Goal: Task Accomplishment & Management: Use online tool/utility

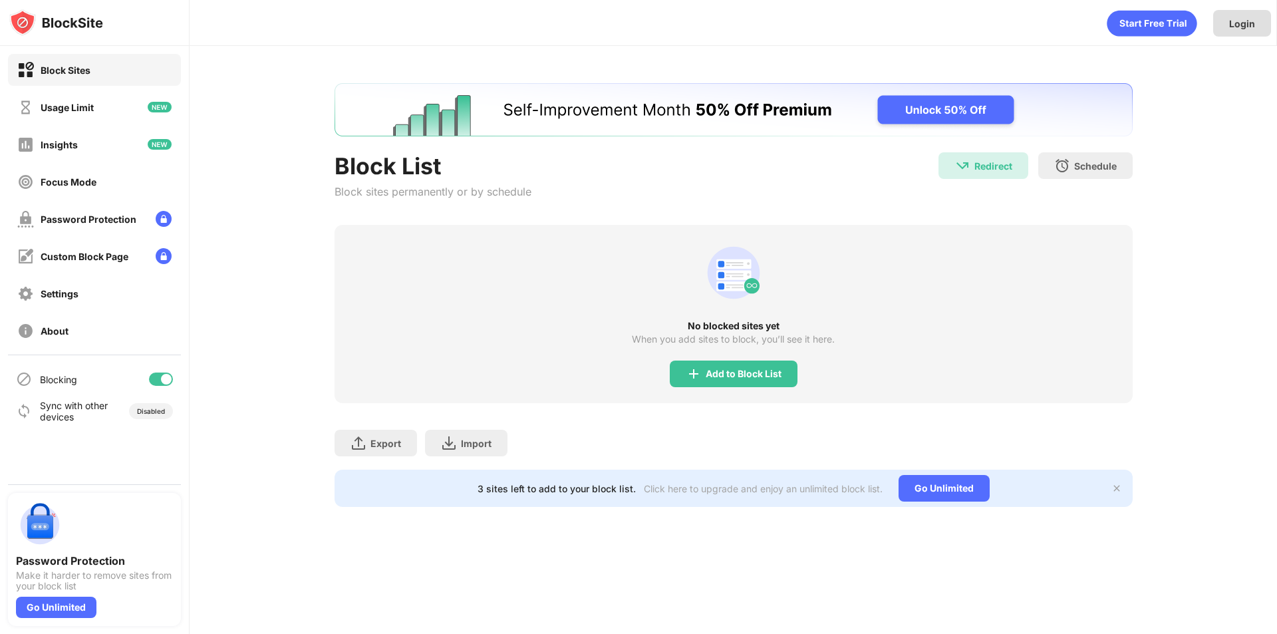
click at [1231, 29] on div "Login" at bounding box center [1242, 23] width 58 height 27
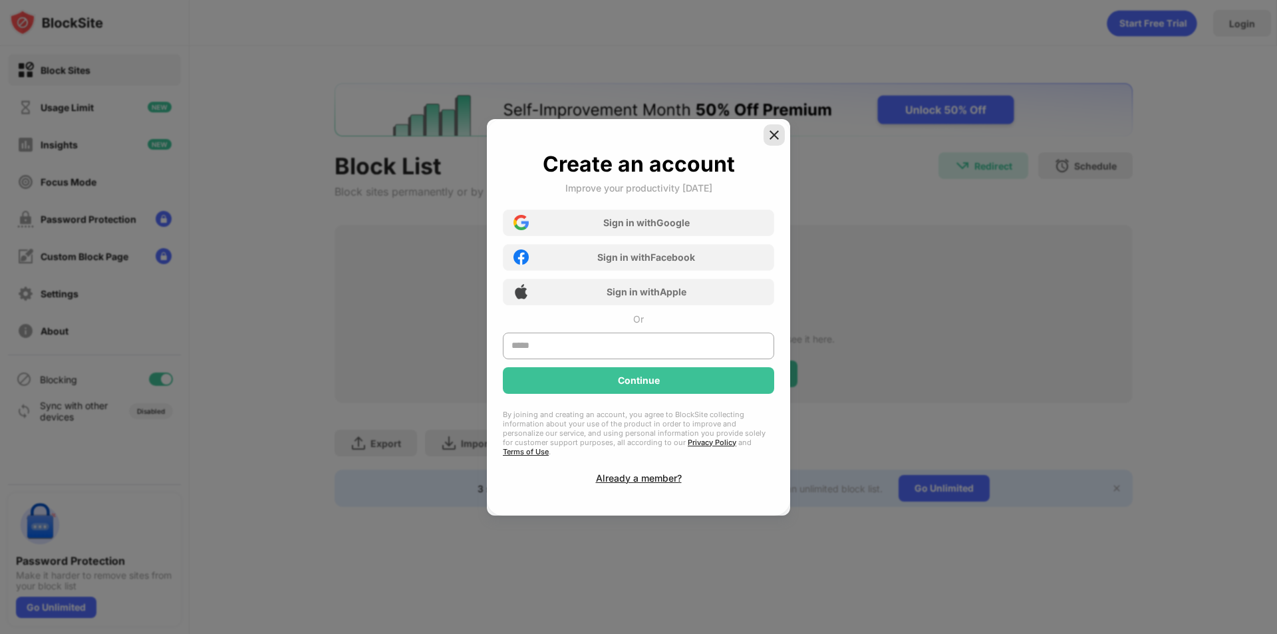
click at [764, 136] on div "Create an account Improve your productivity [DATE] Sign in with Google Sign in …" at bounding box center [638, 317] width 303 height 396
click at [782, 146] on div at bounding box center [774, 134] width 21 height 21
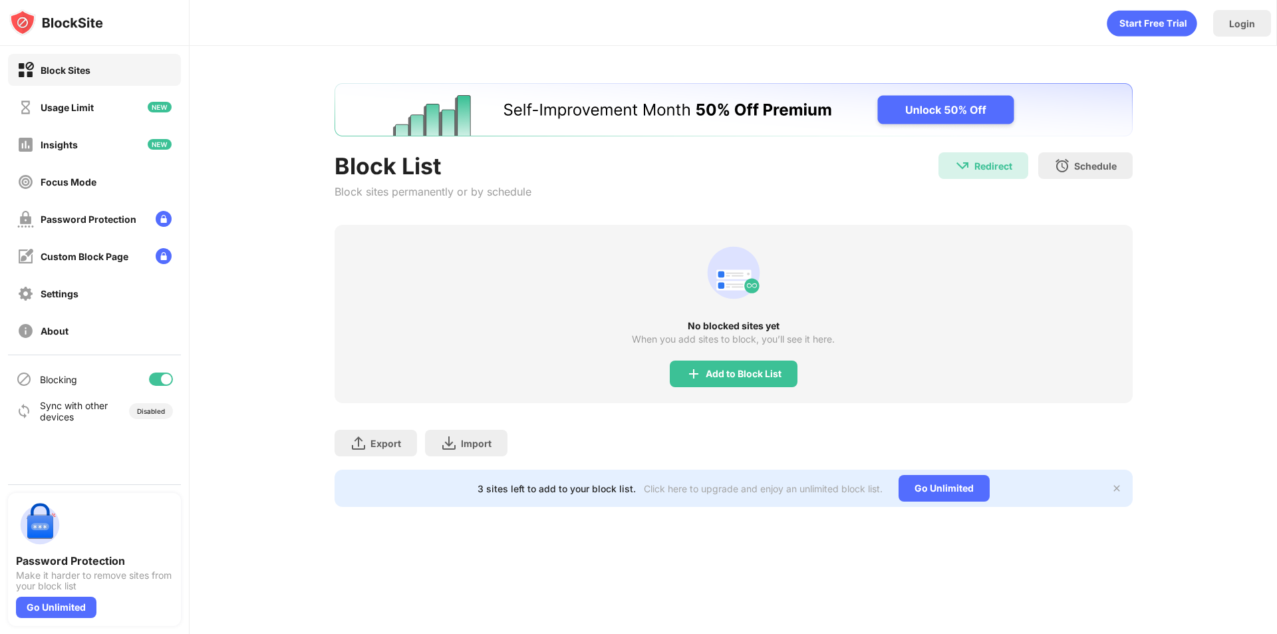
click at [746, 376] on div "Add to Block List" at bounding box center [744, 374] width 76 height 11
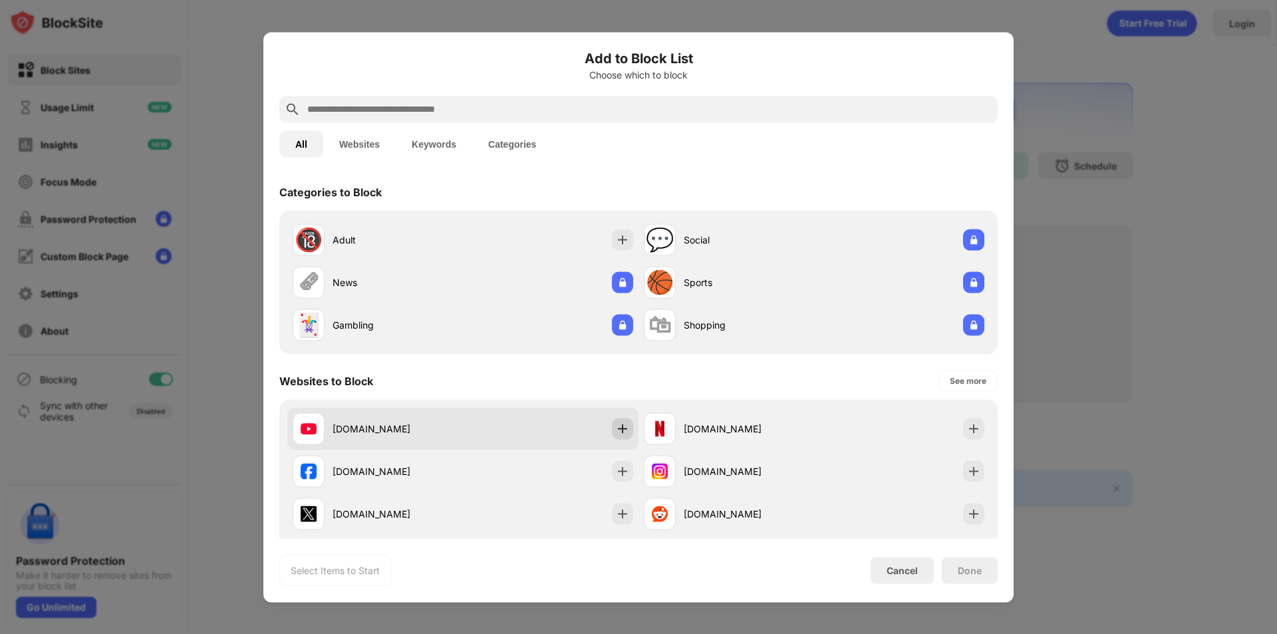
click at [612, 432] on div at bounding box center [622, 428] width 21 height 21
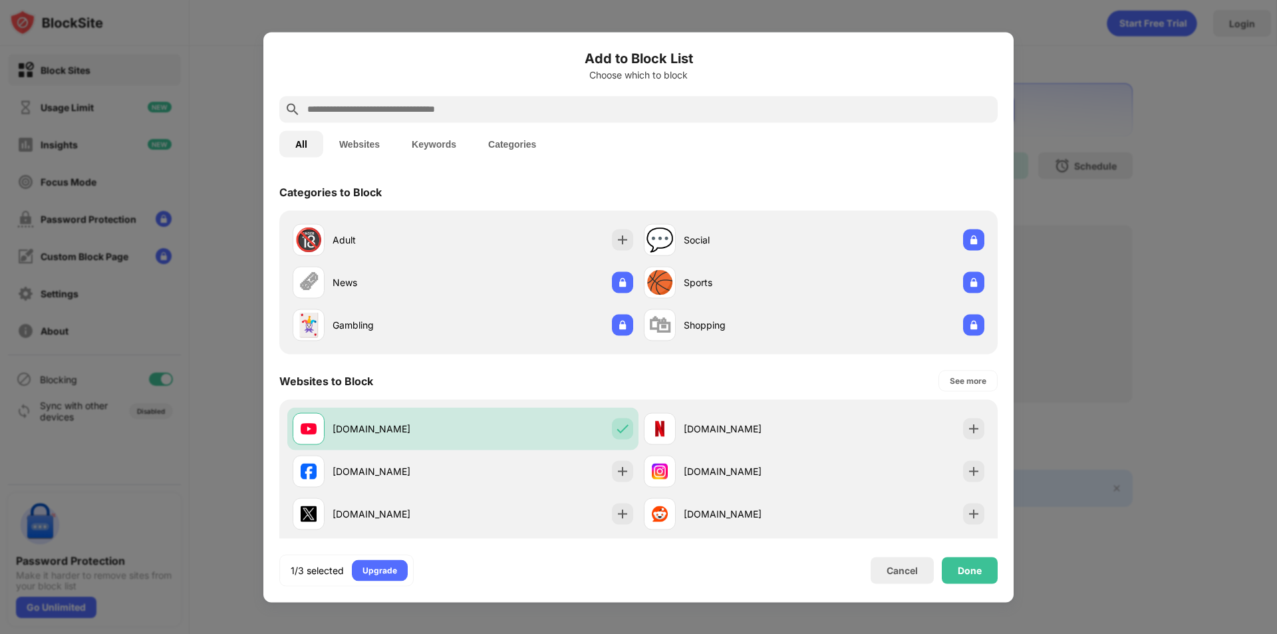
click at [593, 113] on input "text" at bounding box center [649, 109] width 687 height 16
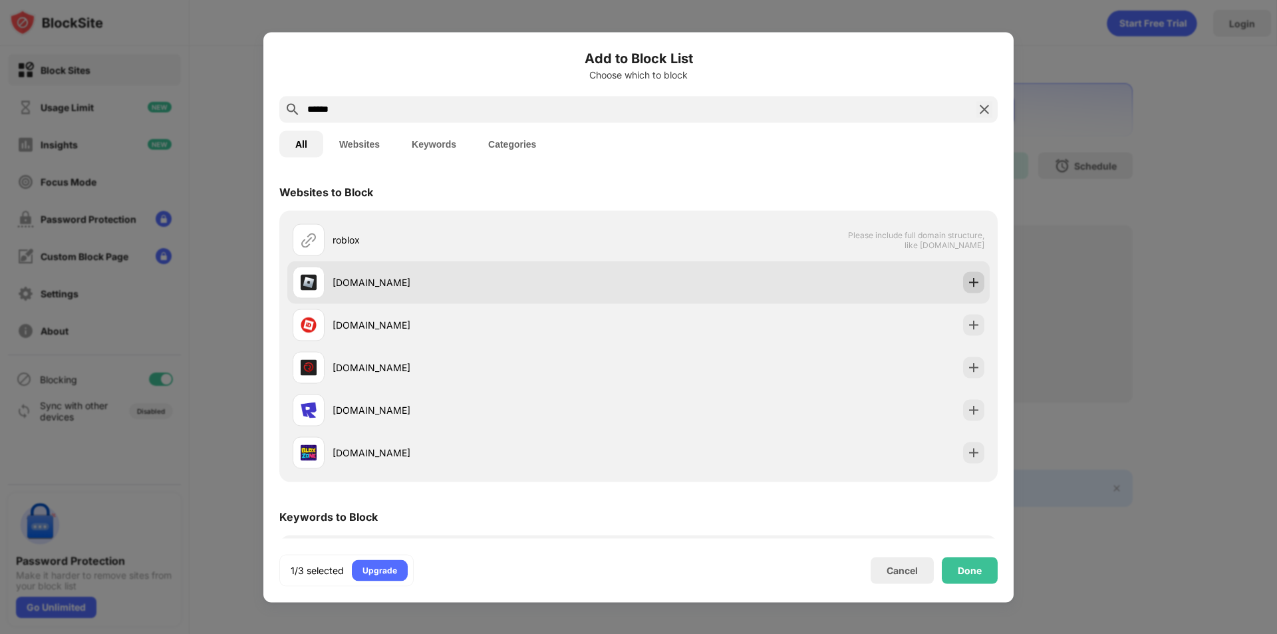
type input "******"
click at [968, 281] on img at bounding box center [973, 281] width 13 height 13
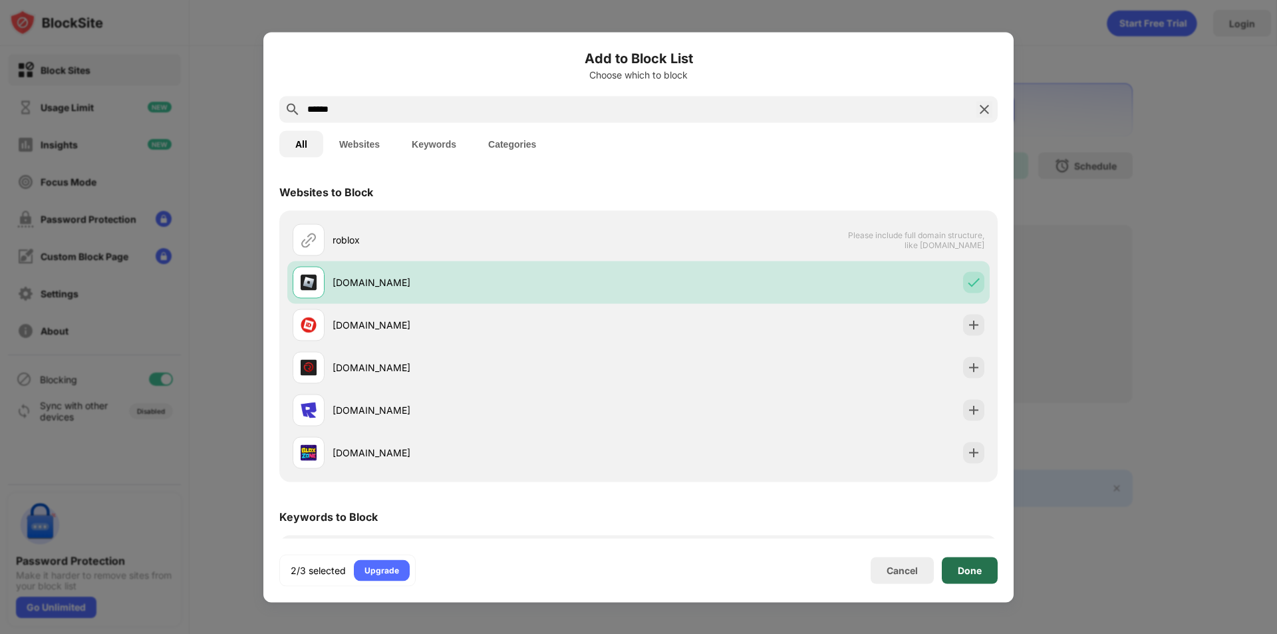
click at [979, 572] on div "Done" at bounding box center [970, 570] width 24 height 11
